Goal: Information Seeking & Learning: Understand process/instructions

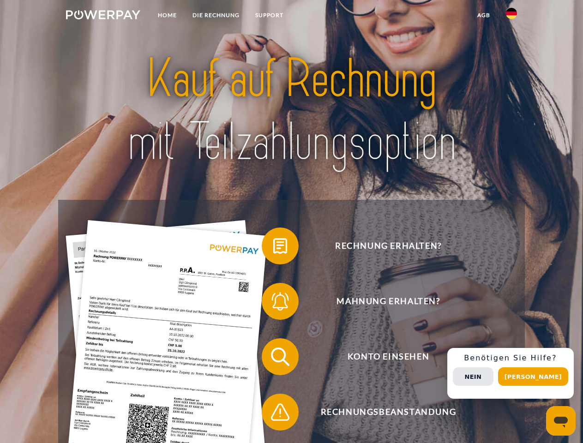
click at [103, 16] on img at bounding box center [103, 14] width 74 height 9
click at [511, 16] on img at bounding box center [511, 13] width 11 height 11
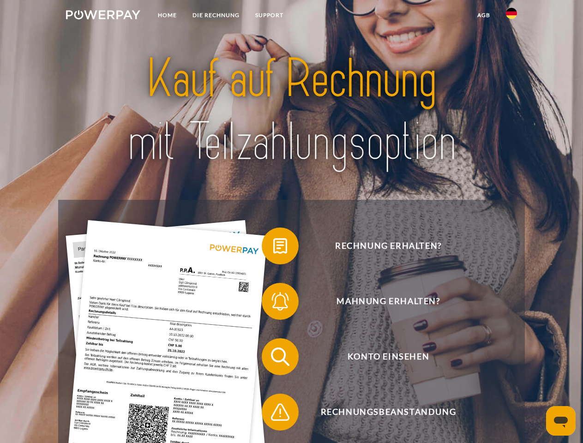
click at [483, 15] on link "agb" at bounding box center [483, 15] width 29 height 17
click at [273, 248] on span at bounding box center [266, 246] width 46 height 46
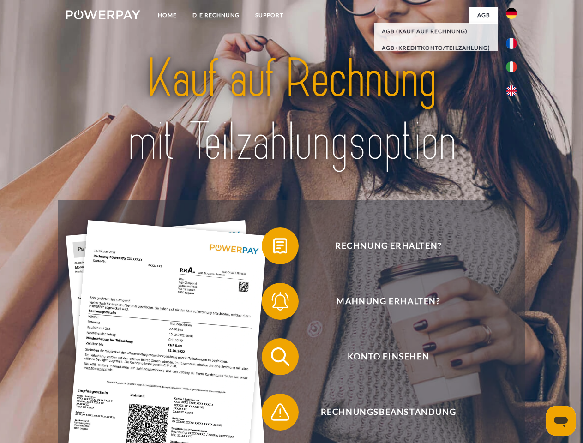
click at [273, 303] on span at bounding box center [266, 301] width 46 height 46
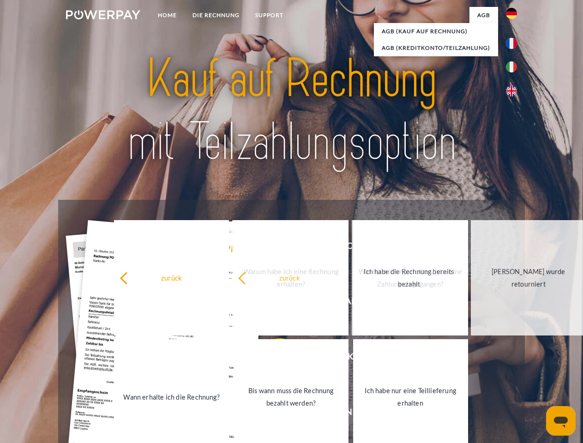
click at [273, 359] on link "Bis wann muss die Rechnung bezahlt werden?" at bounding box center [290, 396] width 115 height 115
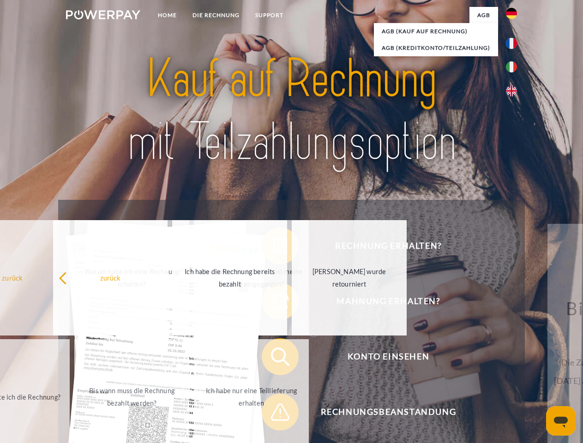
click at [273, 414] on span at bounding box center [266, 412] width 46 height 46
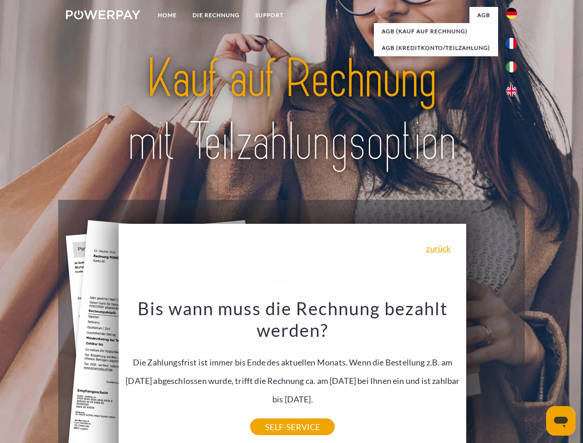
click at [514, 373] on div "Rechnung erhalten? Mahnung erhalten? Konto einsehen" at bounding box center [291, 384] width 466 height 369
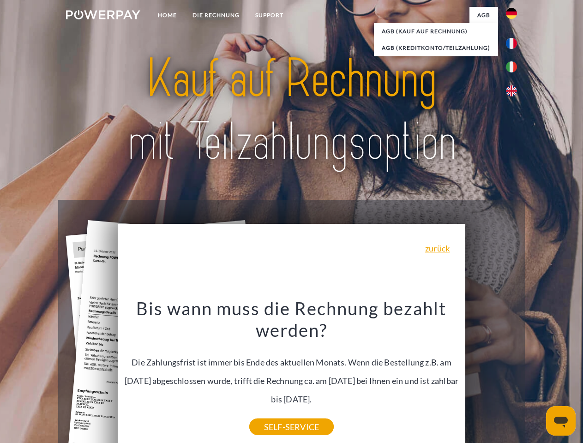
click at [491, 375] on span "Konto einsehen" at bounding box center [388, 356] width 226 height 37
click at [536, 377] on header "Home DIE RECHNUNG SUPPORT" at bounding box center [291, 318] width 583 height 637
